Goal: Information Seeking & Learning: Learn about a topic

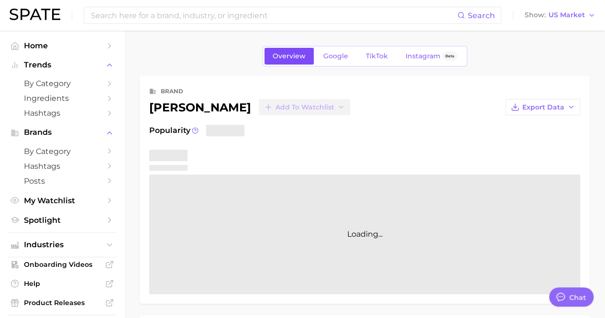
type textarea "x"
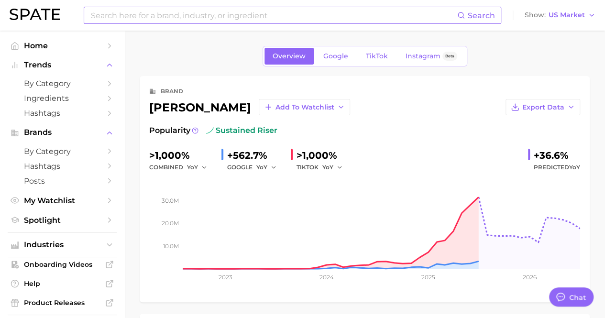
click at [173, 16] on input at bounding box center [273, 15] width 367 height 16
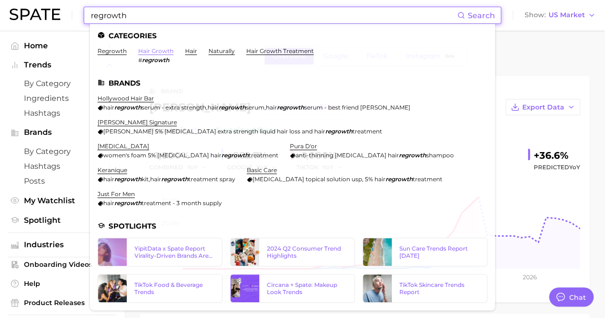
type input "regrowth"
click at [152, 53] on link "hair growth" at bounding box center [155, 50] width 35 height 7
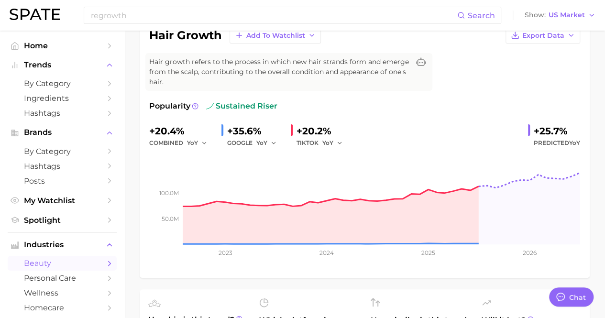
scroll to position [96, 0]
